Goal: Find specific page/section: Find specific page/section

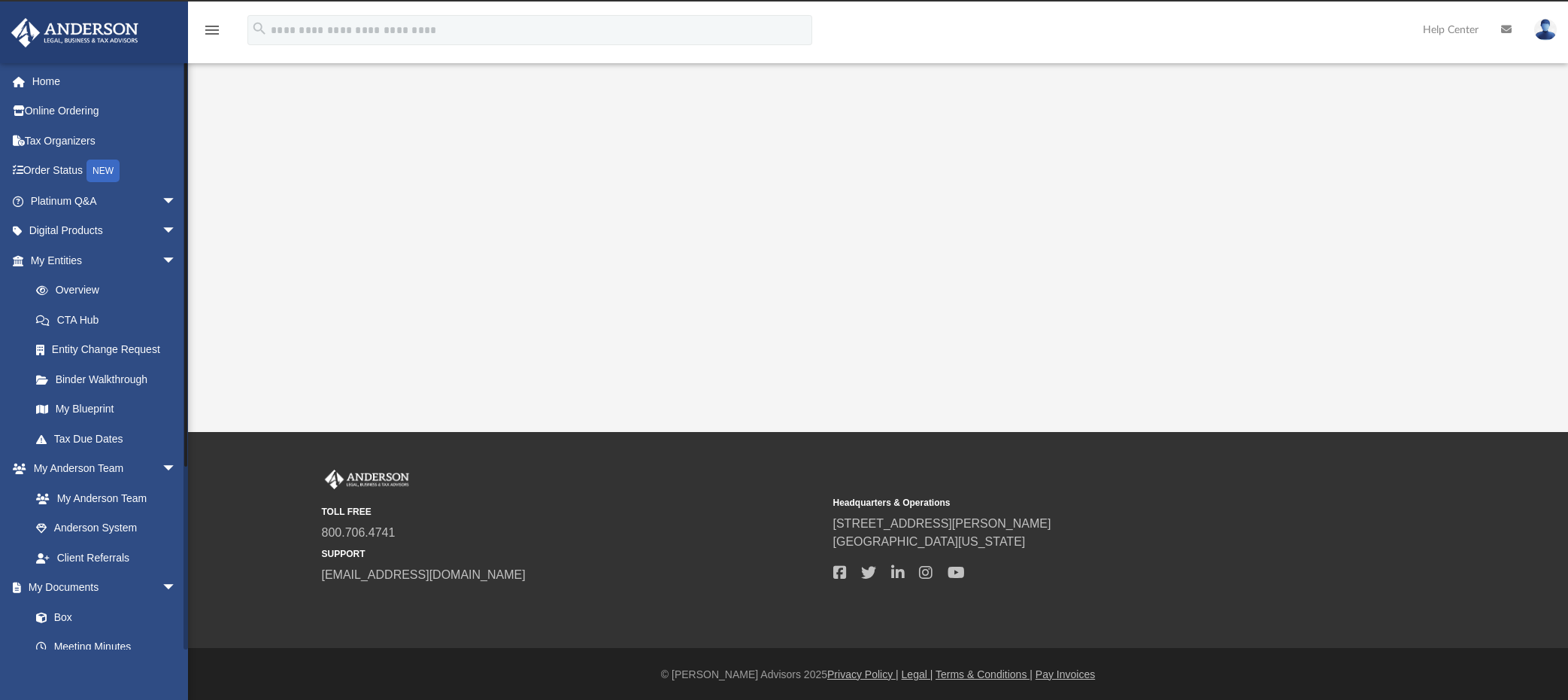
scroll to position [26, 0]
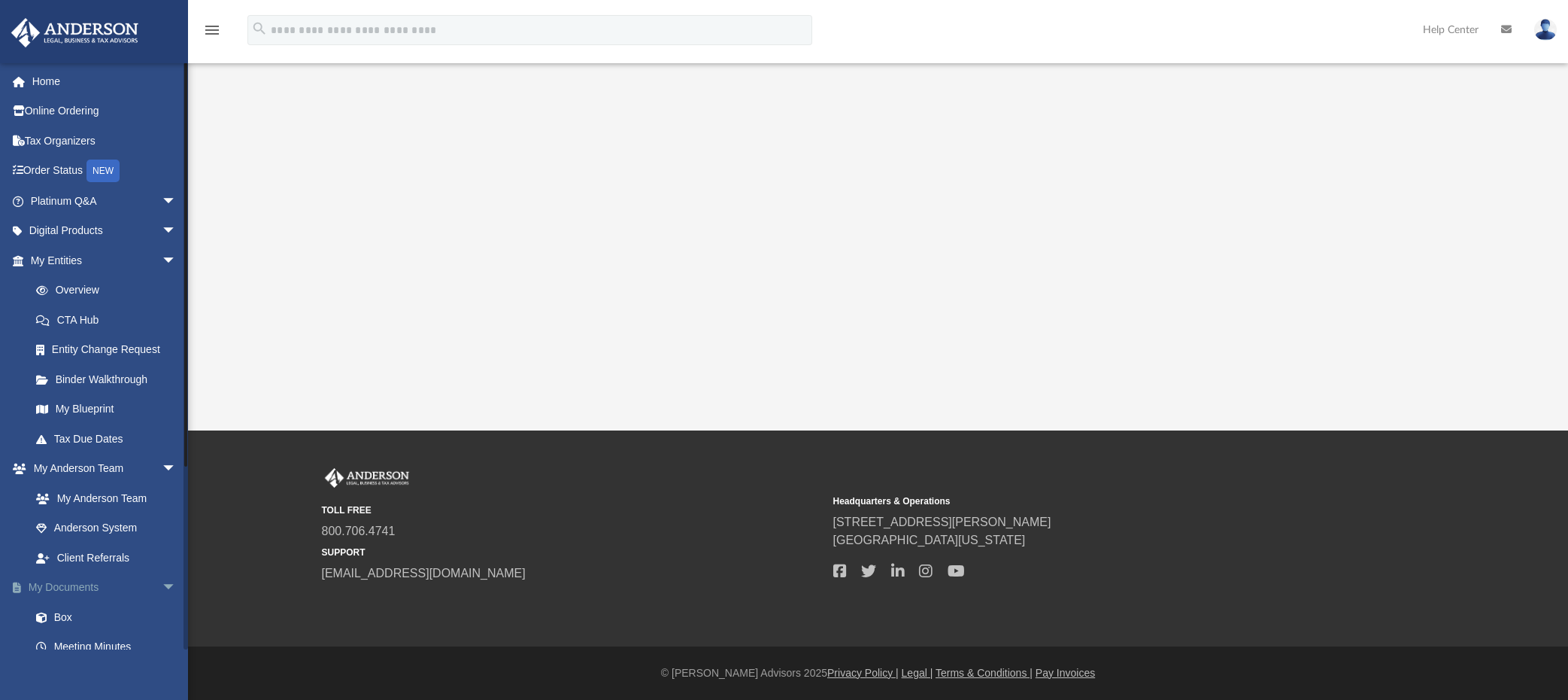
click at [95, 583] on link "My Documents arrow_drop_down" at bounding box center [105, 587] width 189 height 30
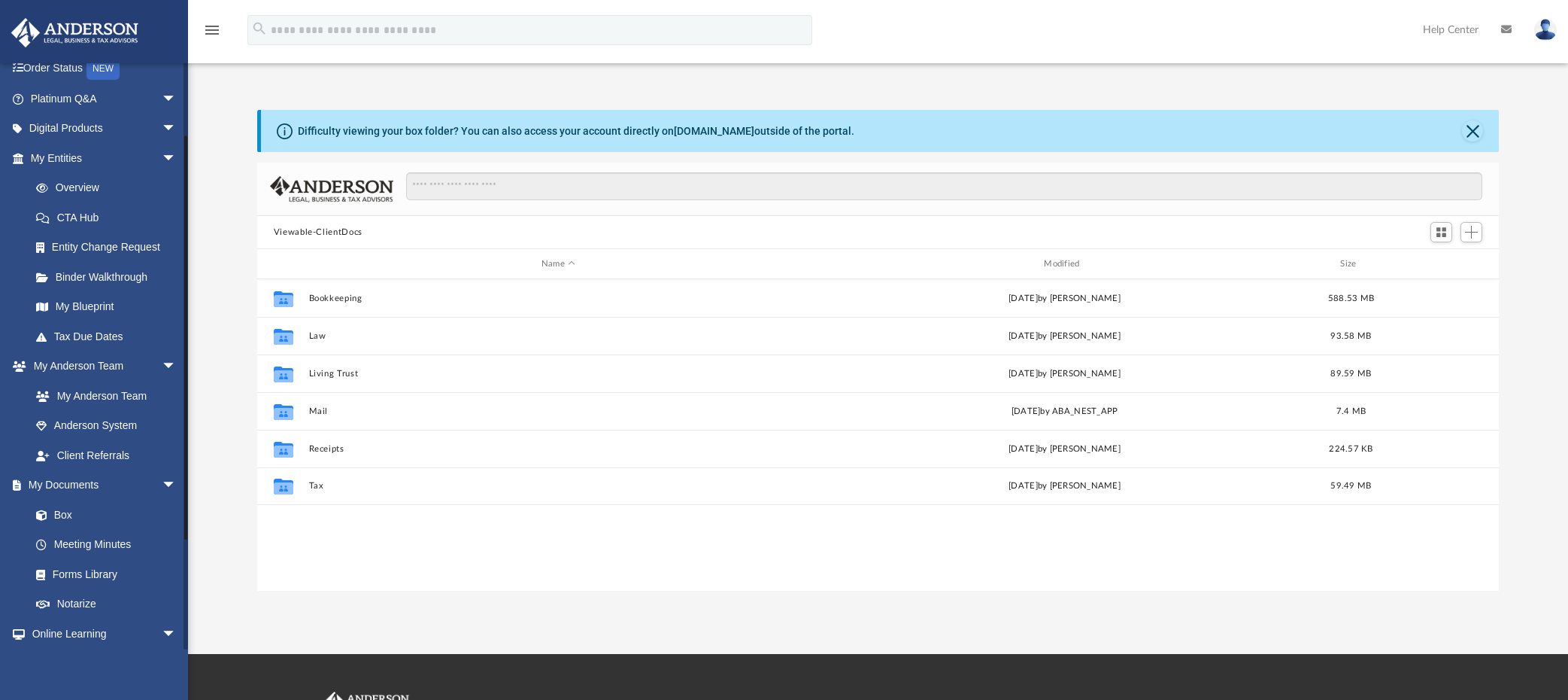
scroll to position [102, 0]
click at [65, 515] on link "Box" at bounding box center [110, 515] width 179 height 30
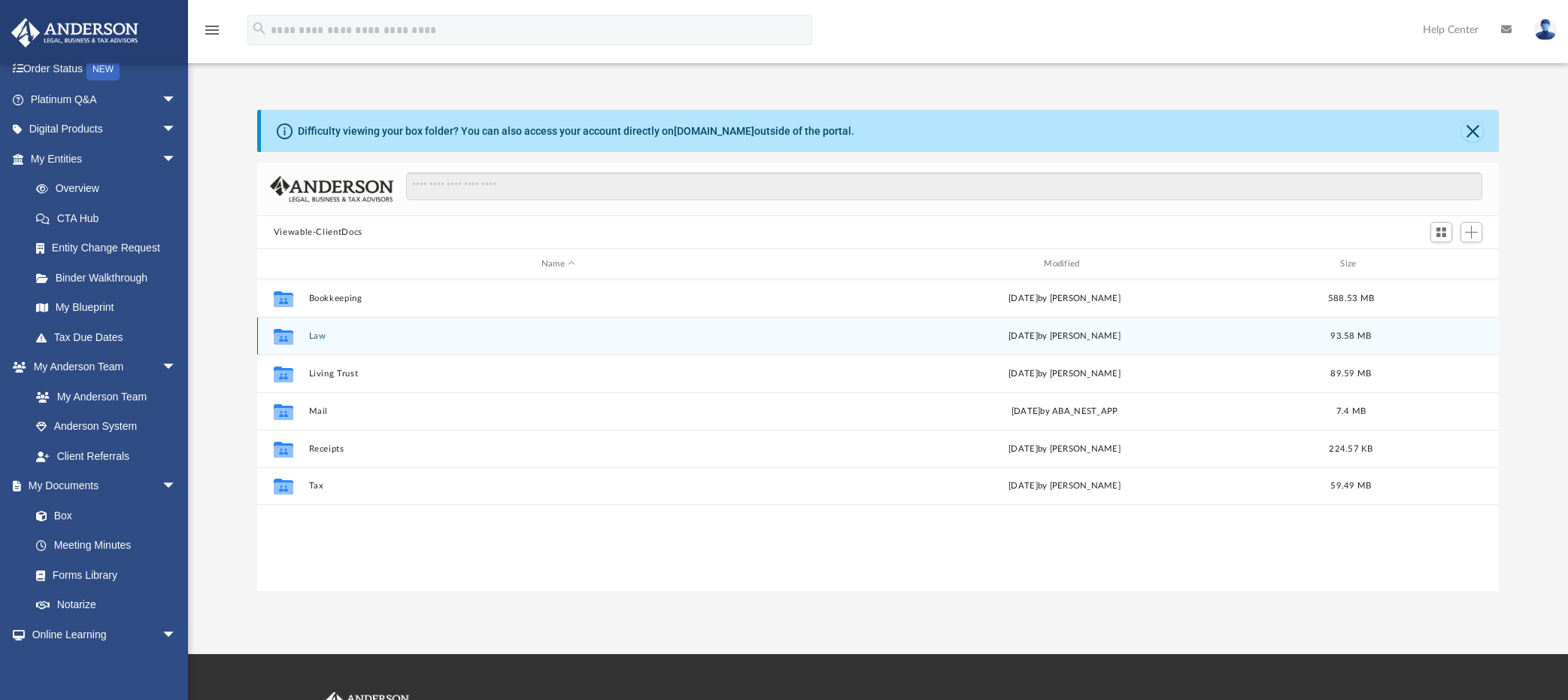
click at [320, 339] on button "Law" at bounding box center [558, 336] width 500 height 10
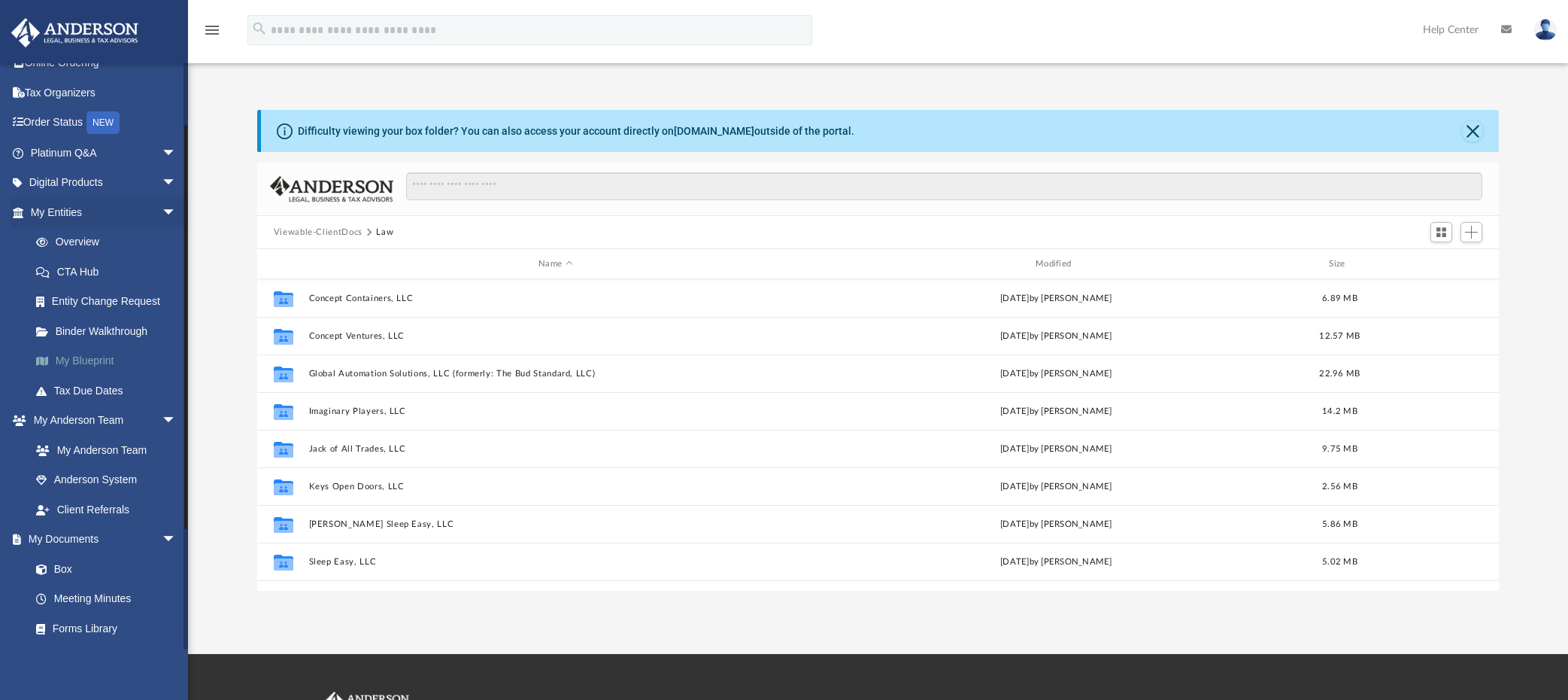
scroll to position [0, 0]
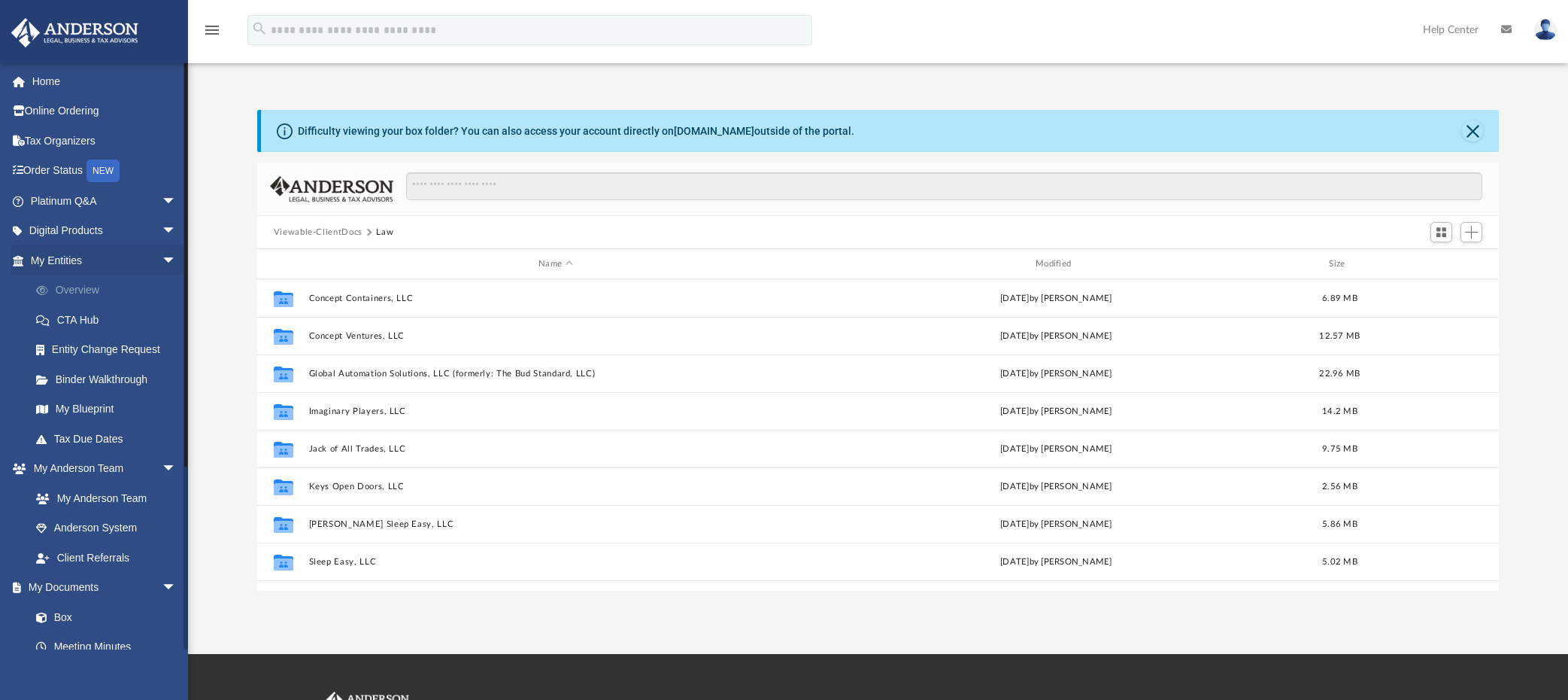
click at [79, 285] on link "Overview" at bounding box center [110, 290] width 179 height 30
click at [162, 200] on span "arrow_drop_down" at bounding box center [177, 201] width 30 height 31
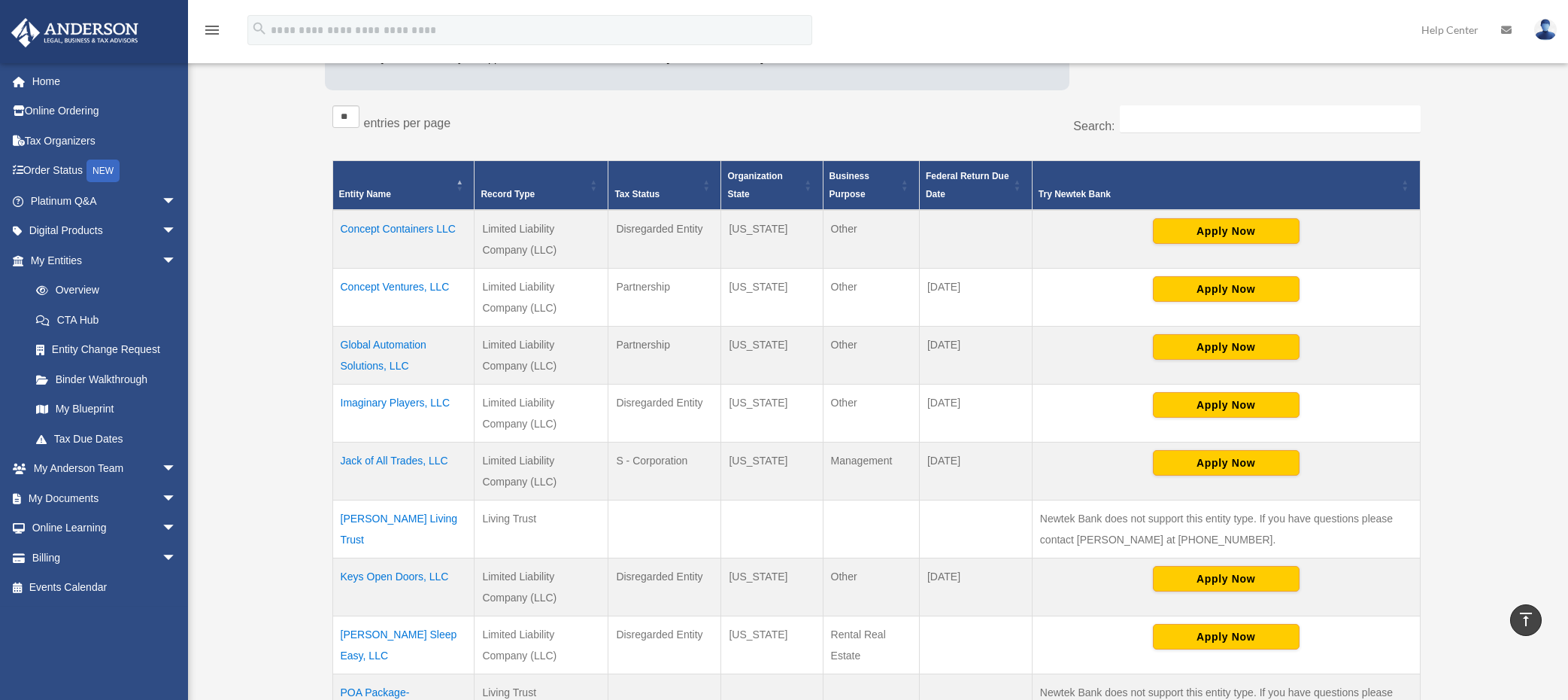
scroll to position [290, 0]
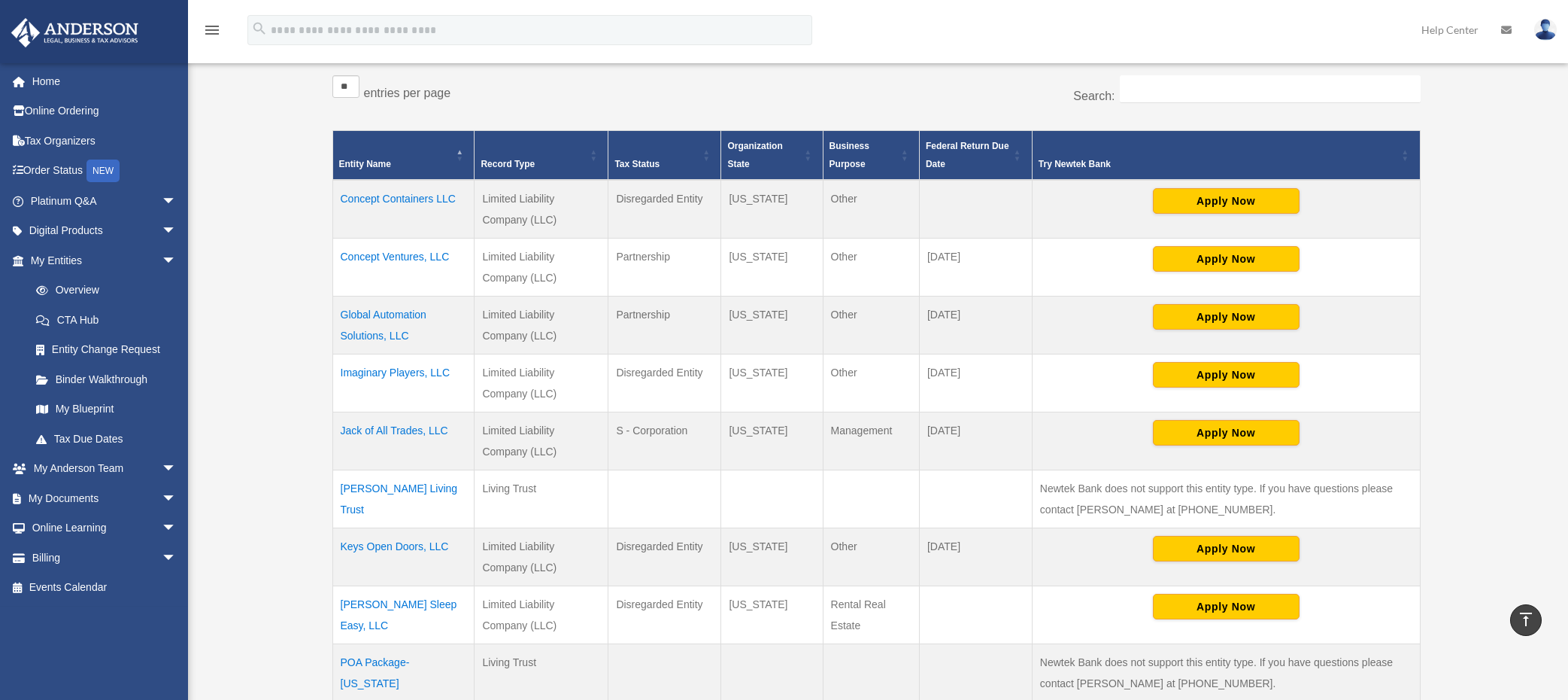
click at [372, 319] on td "Global Automation Solutions, LLC" at bounding box center [404, 325] width 142 height 58
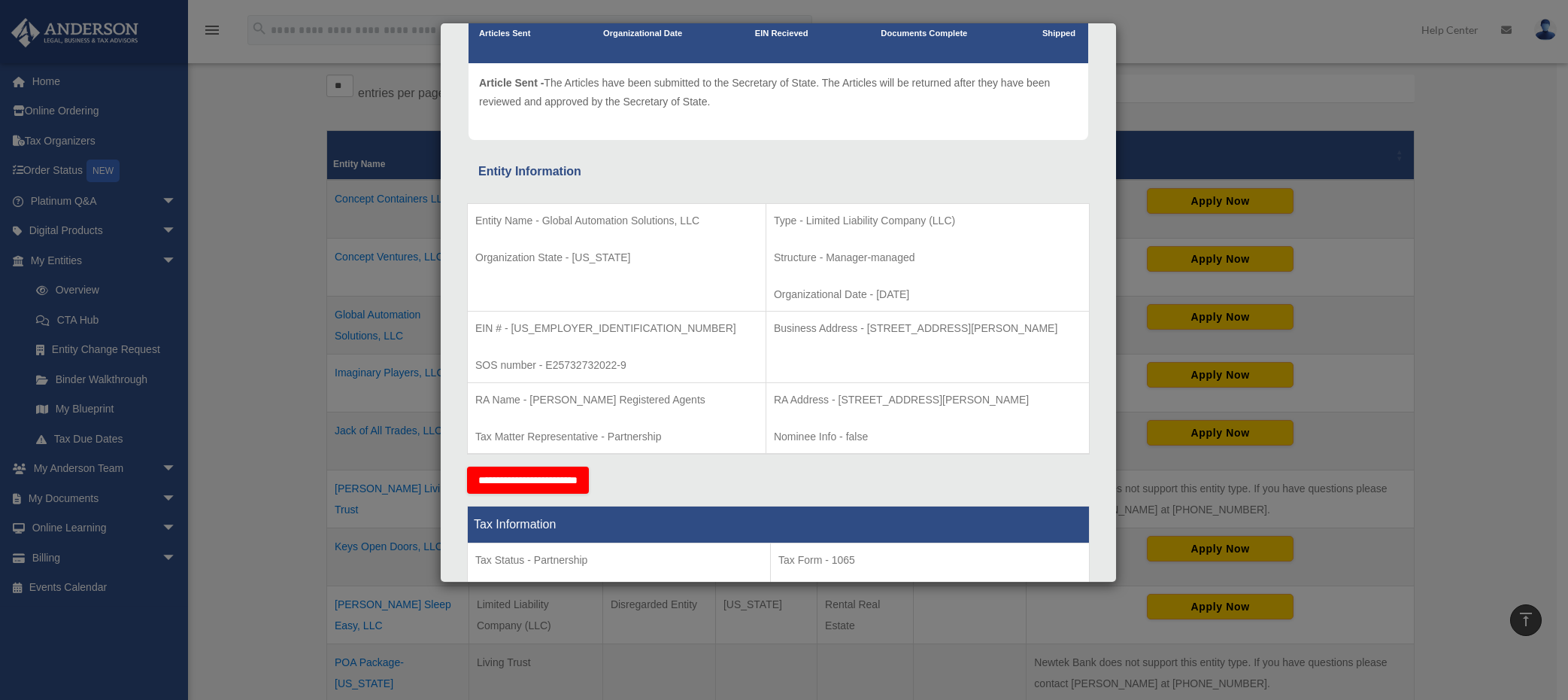
scroll to position [0, 0]
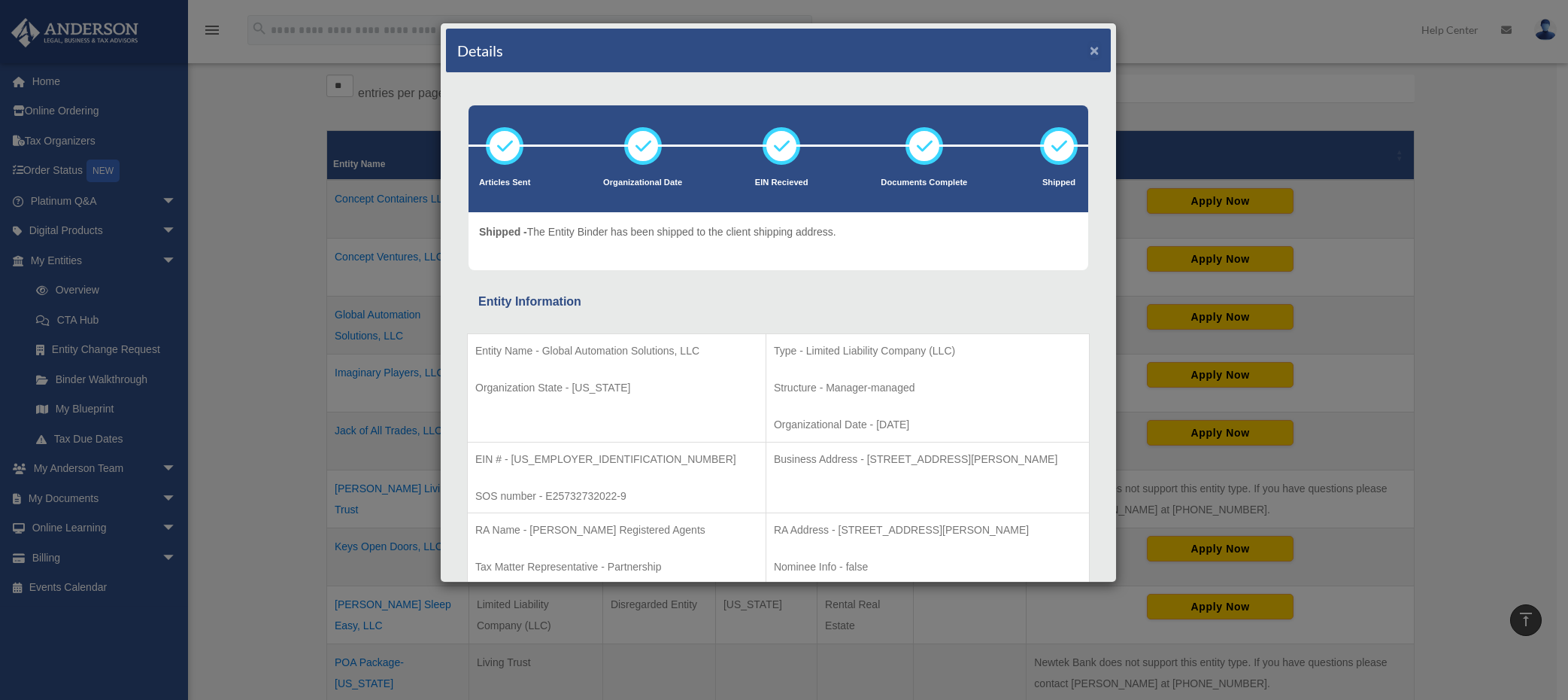
click at [1090, 49] on button "×" at bounding box center [1095, 50] width 10 height 16
